Goal: Find specific page/section: Find specific page/section

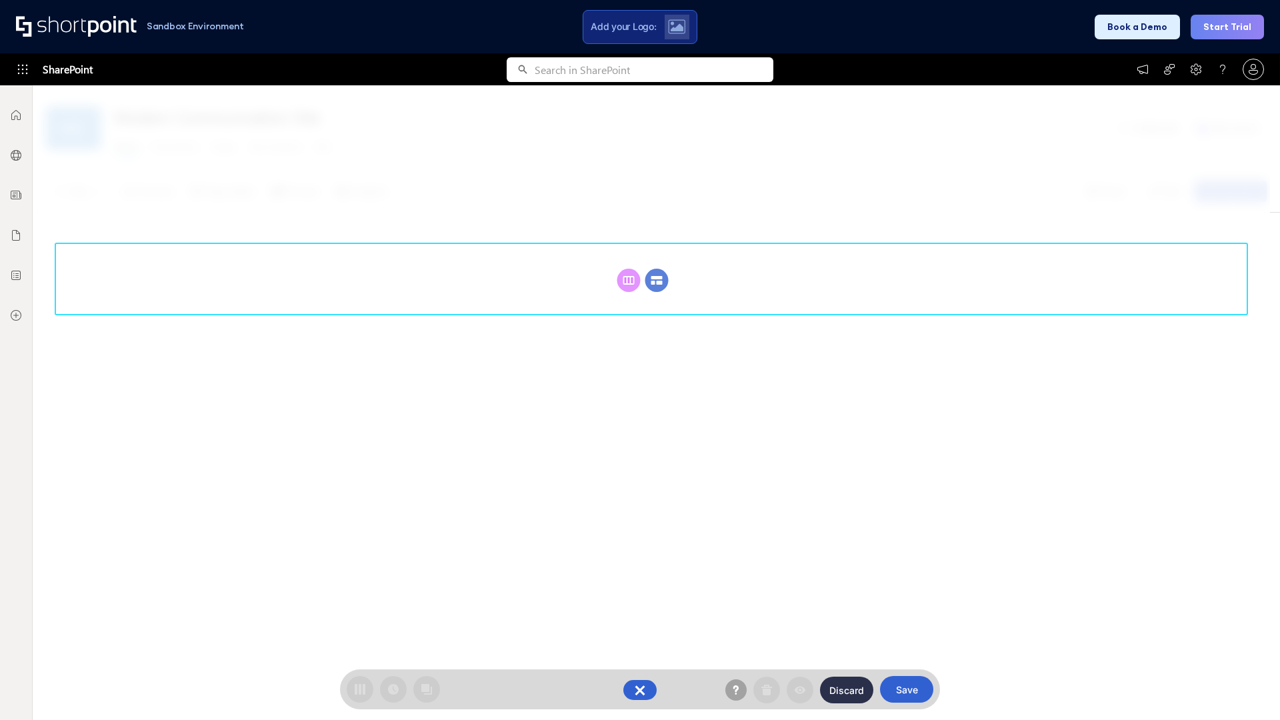
scroll to position [183, 0]
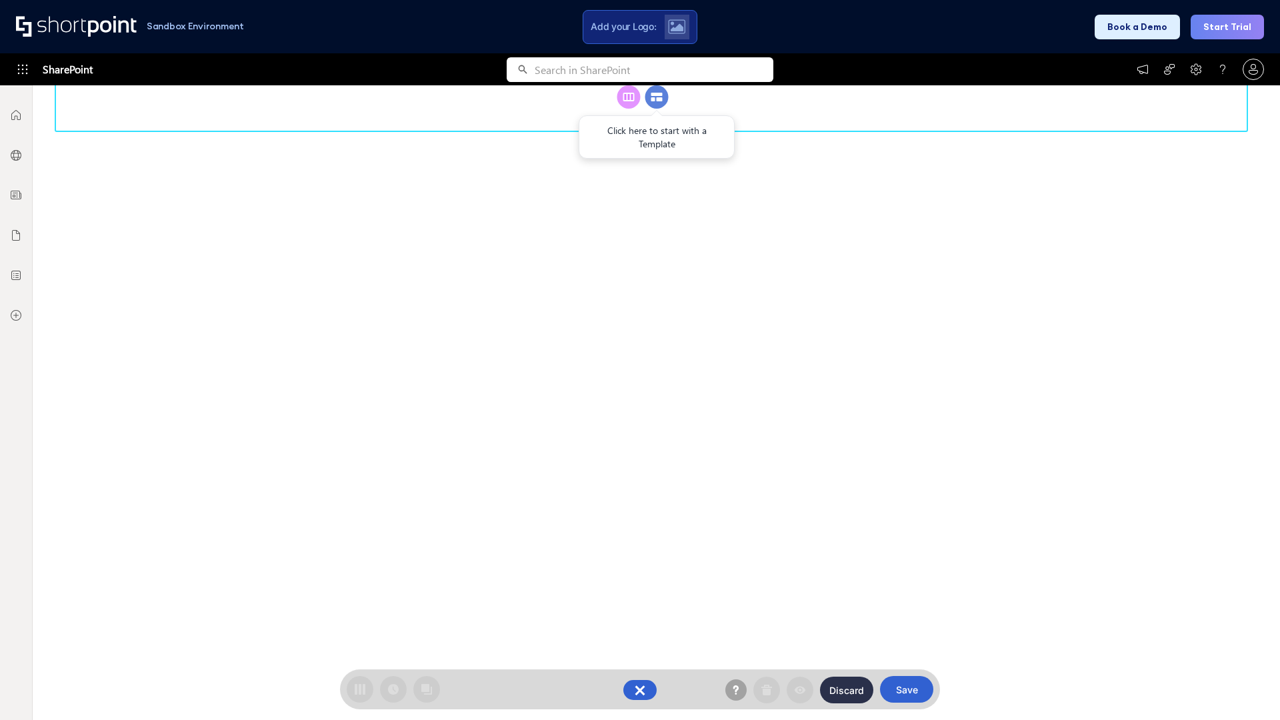
click at [657, 109] on circle at bounding box center [656, 96] width 23 height 23
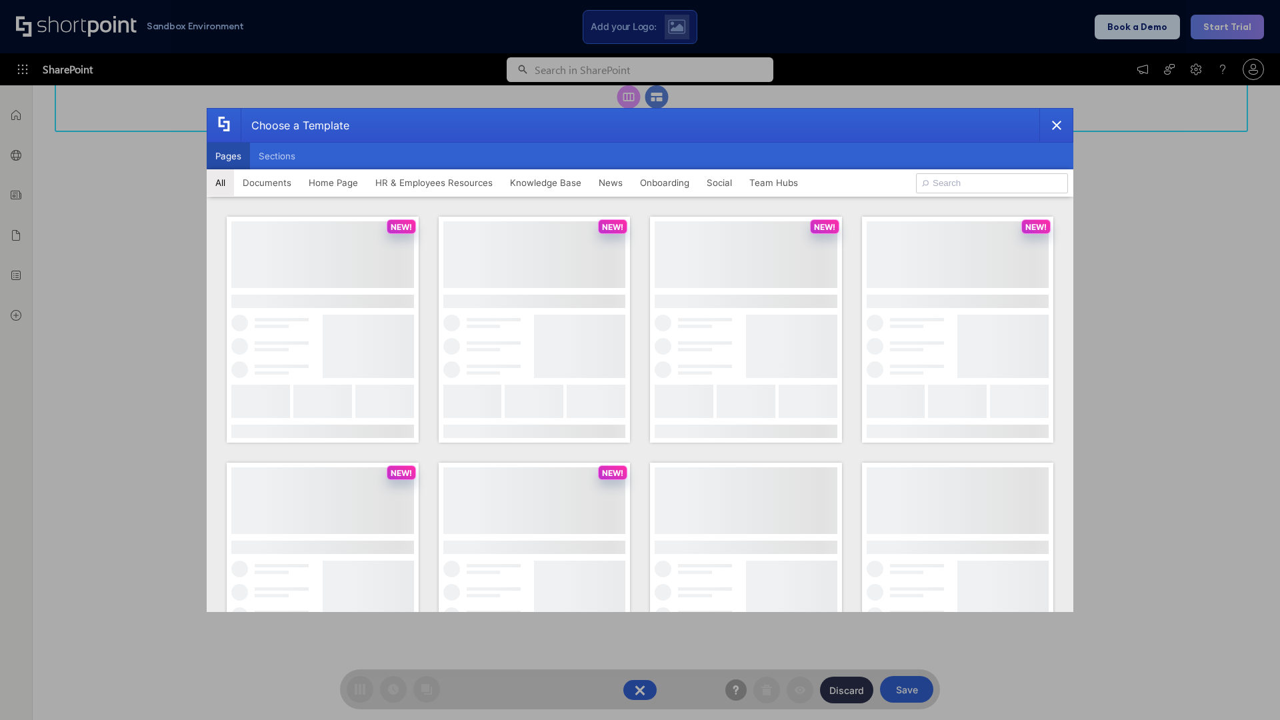
scroll to position [0, 0]
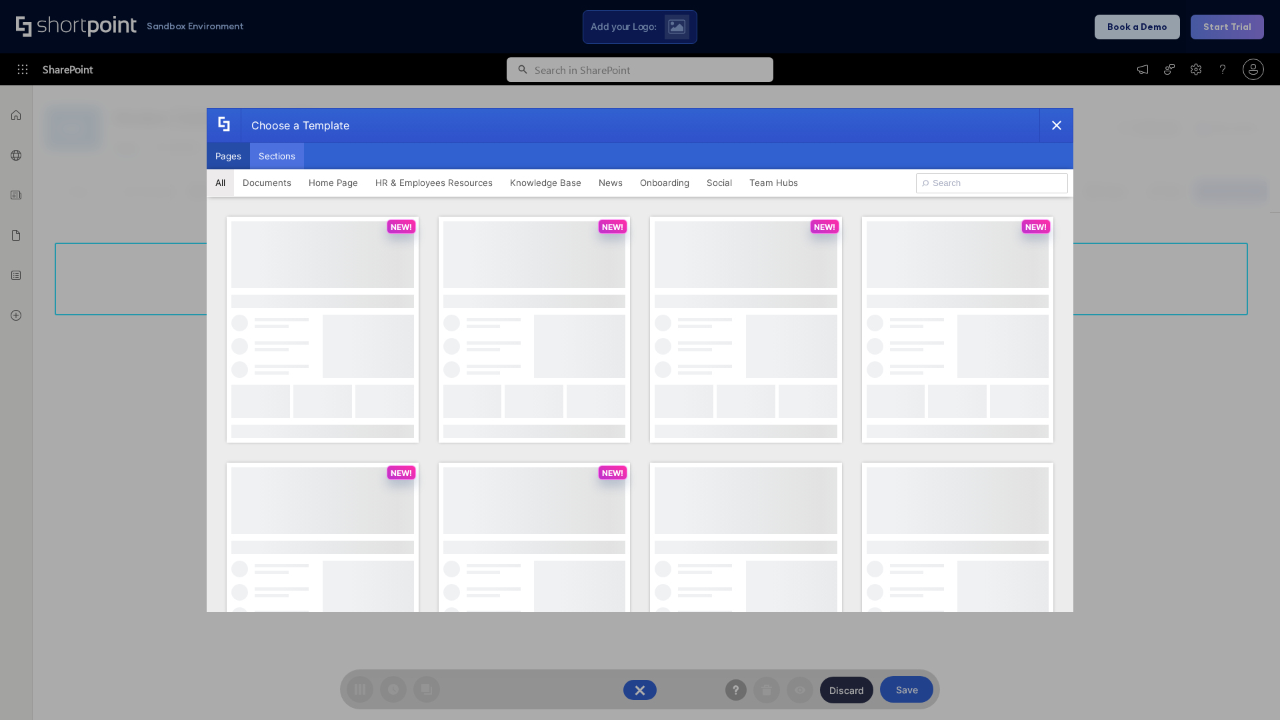
click at [277, 156] on button "Sections" at bounding box center [277, 156] width 54 height 27
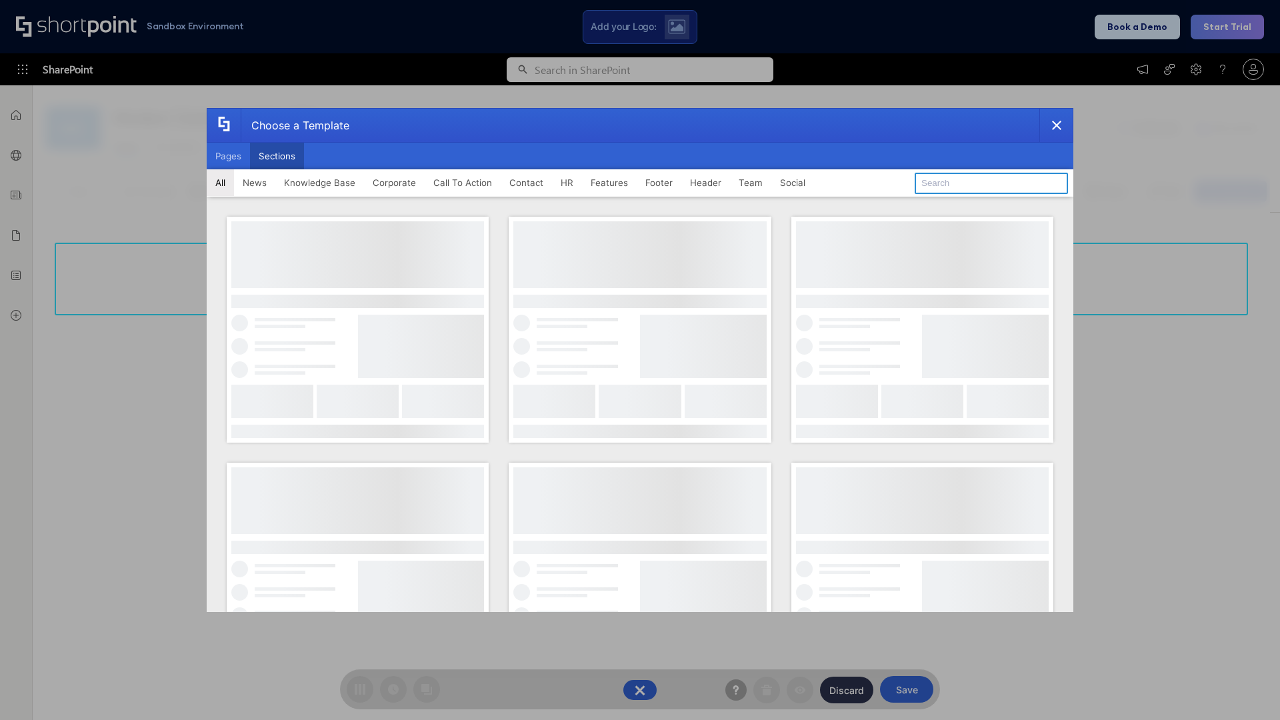
type input "FAQ 4"
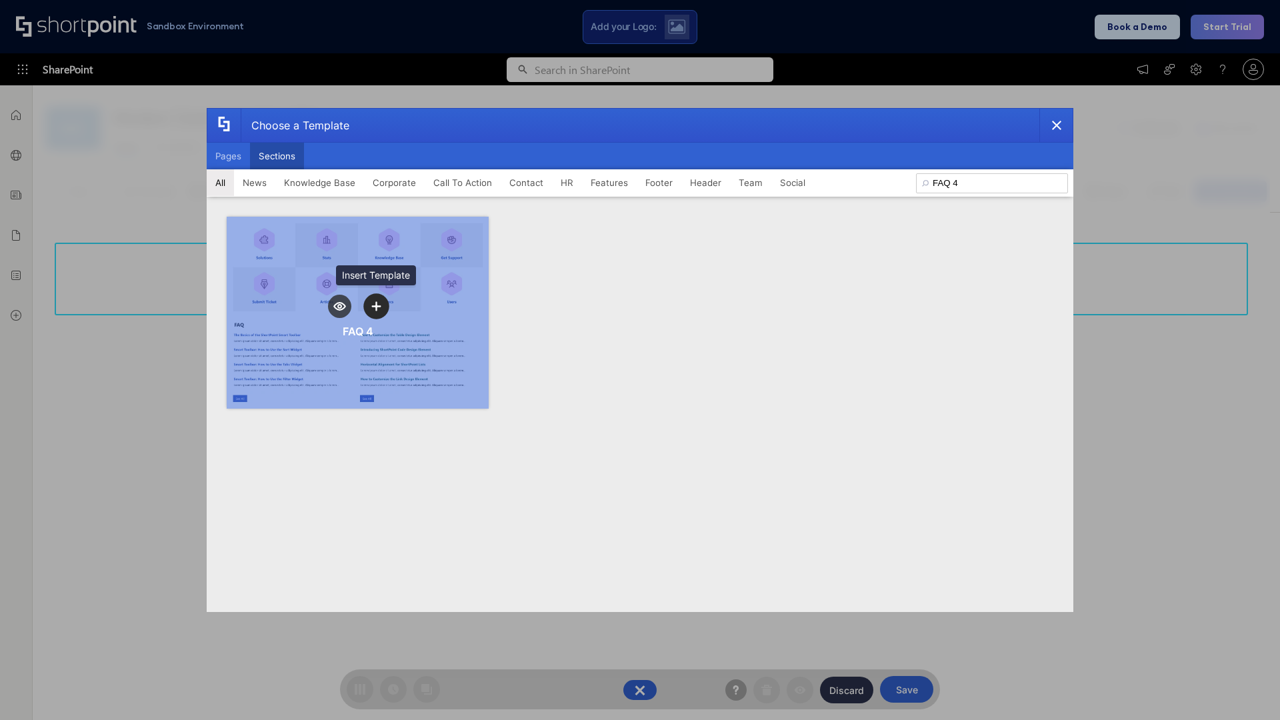
click at [376, 306] on icon "template selector" at bounding box center [375, 305] width 9 height 9
